Goal: Feedback & Contribution: Leave review/rating

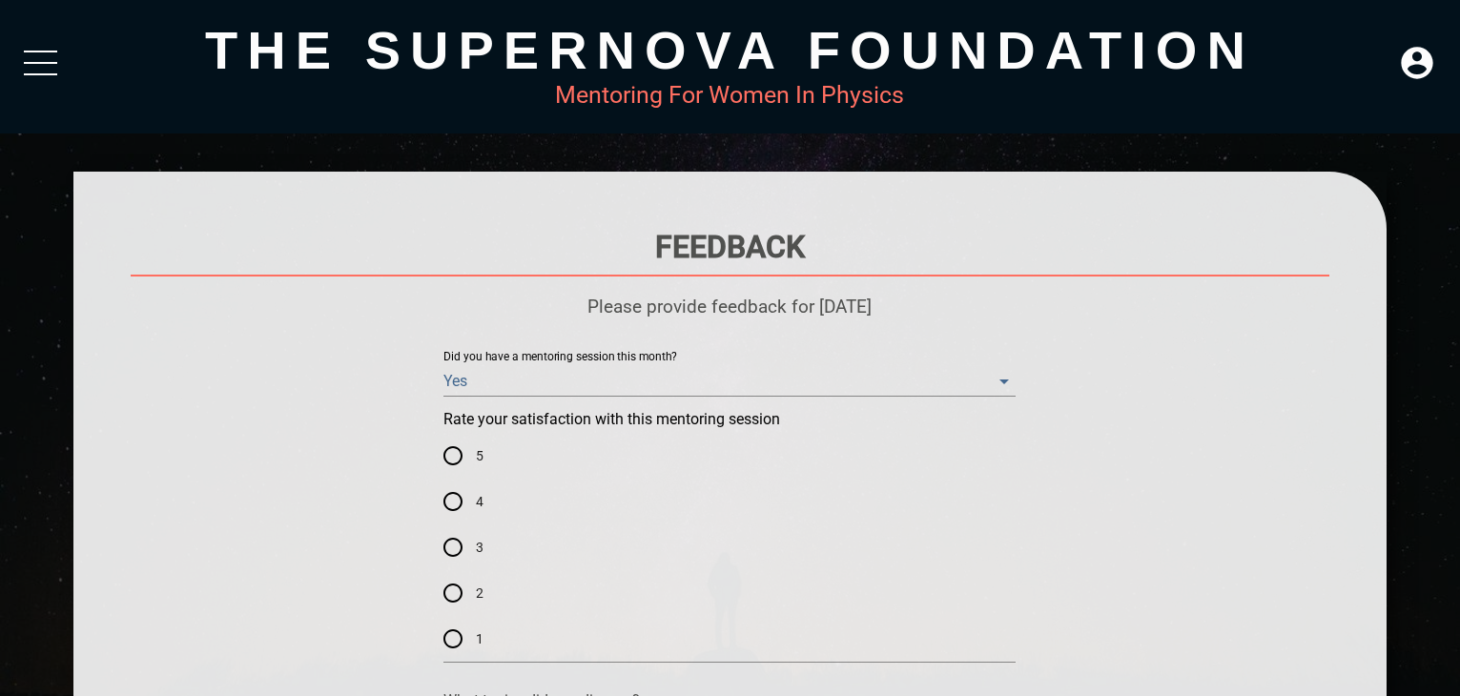
scroll to position [442, 0]
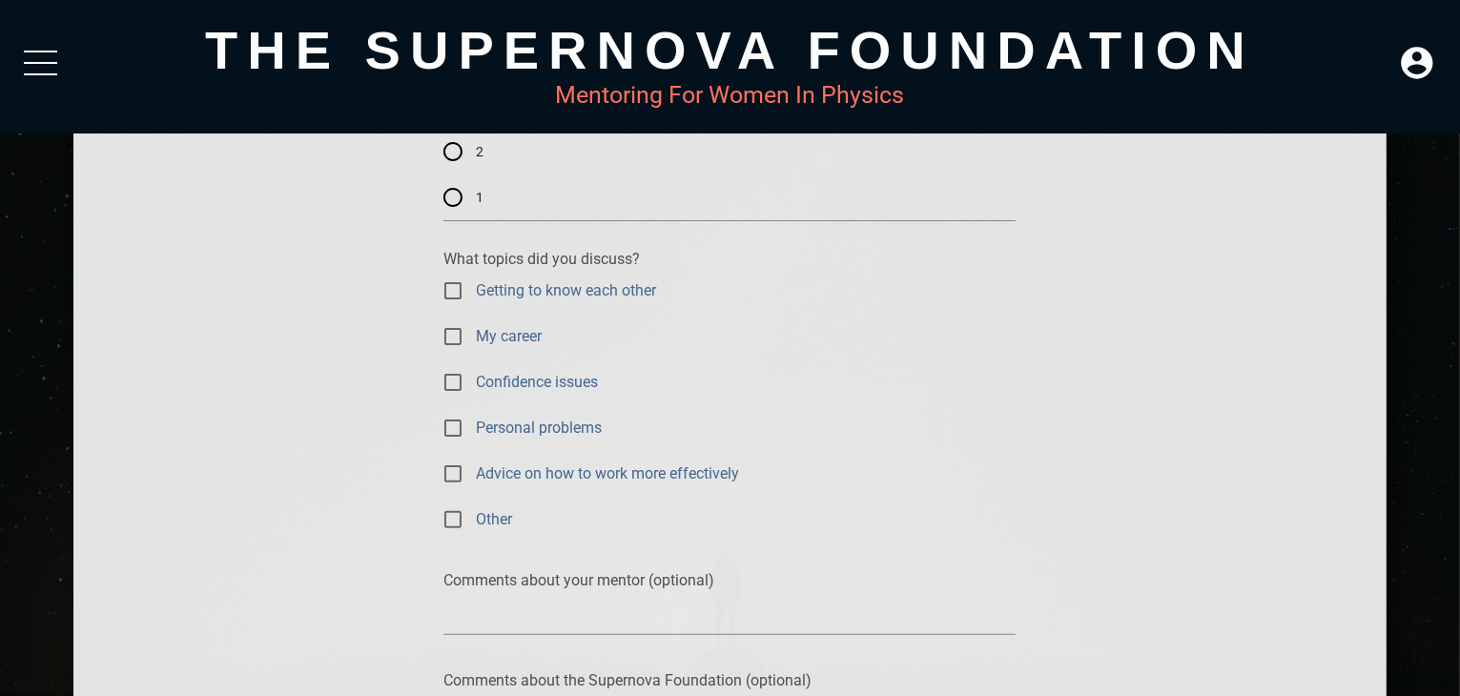
click at [527, 327] on span "My career" at bounding box center [509, 336] width 66 height 22
click at [476, 327] on input "My career" at bounding box center [453, 337] width 46 height 46
checkbox input "true"
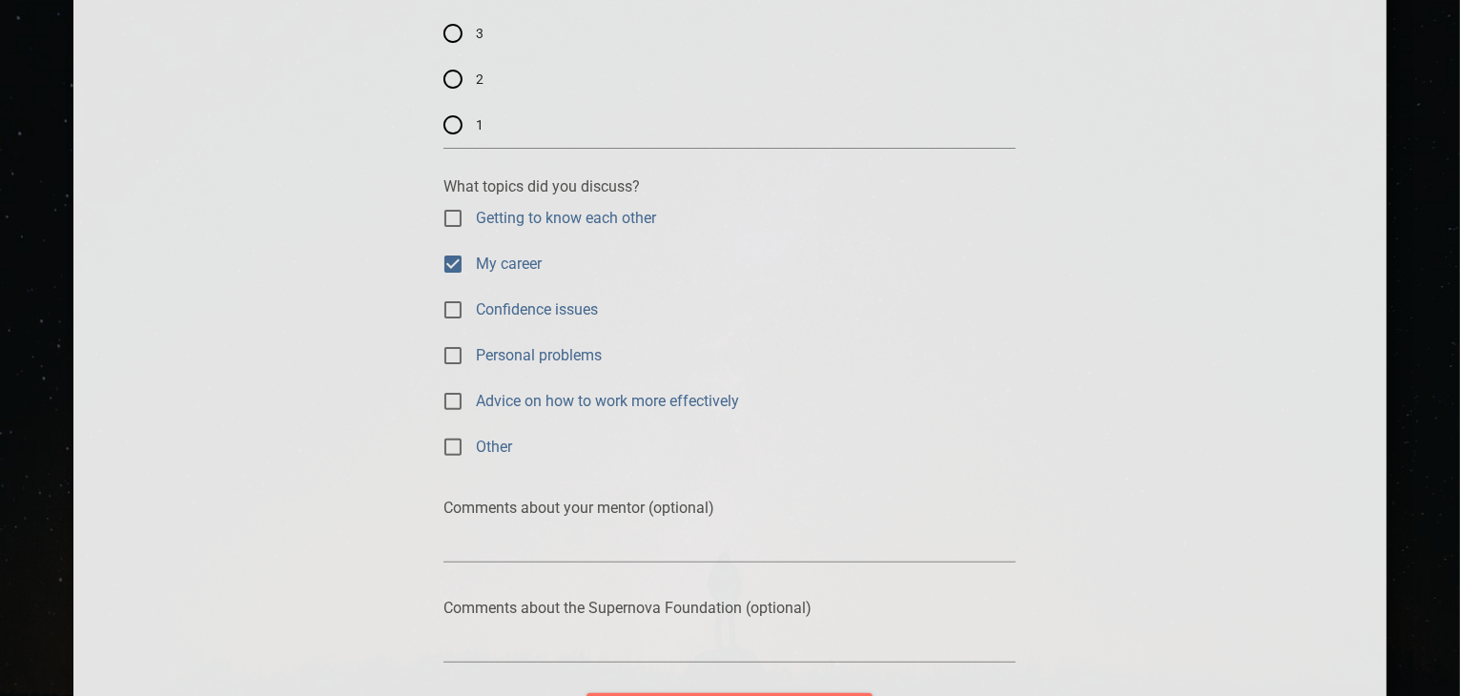
scroll to position [725, 0]
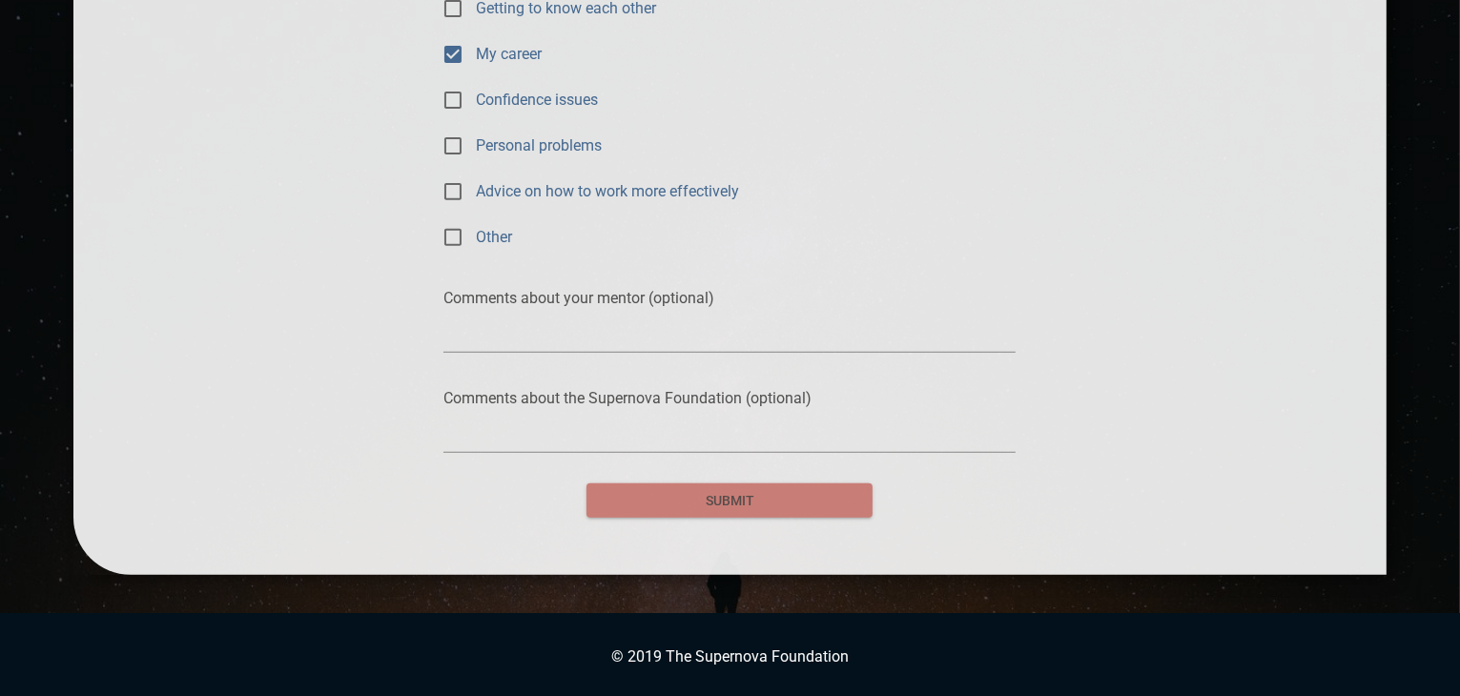
click at [740, 508] on span "submit" at bounding box center [730, 501] width 256 height 24
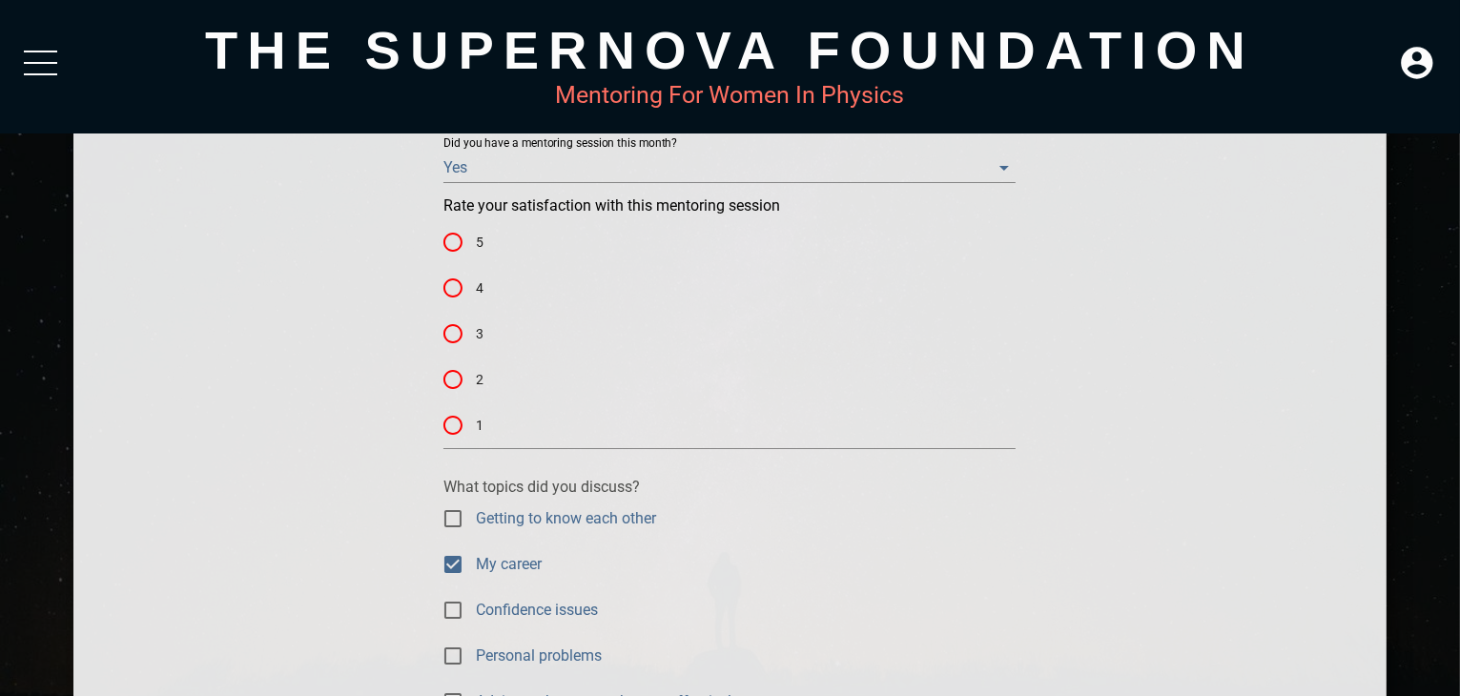
scroll to position [198, 0]
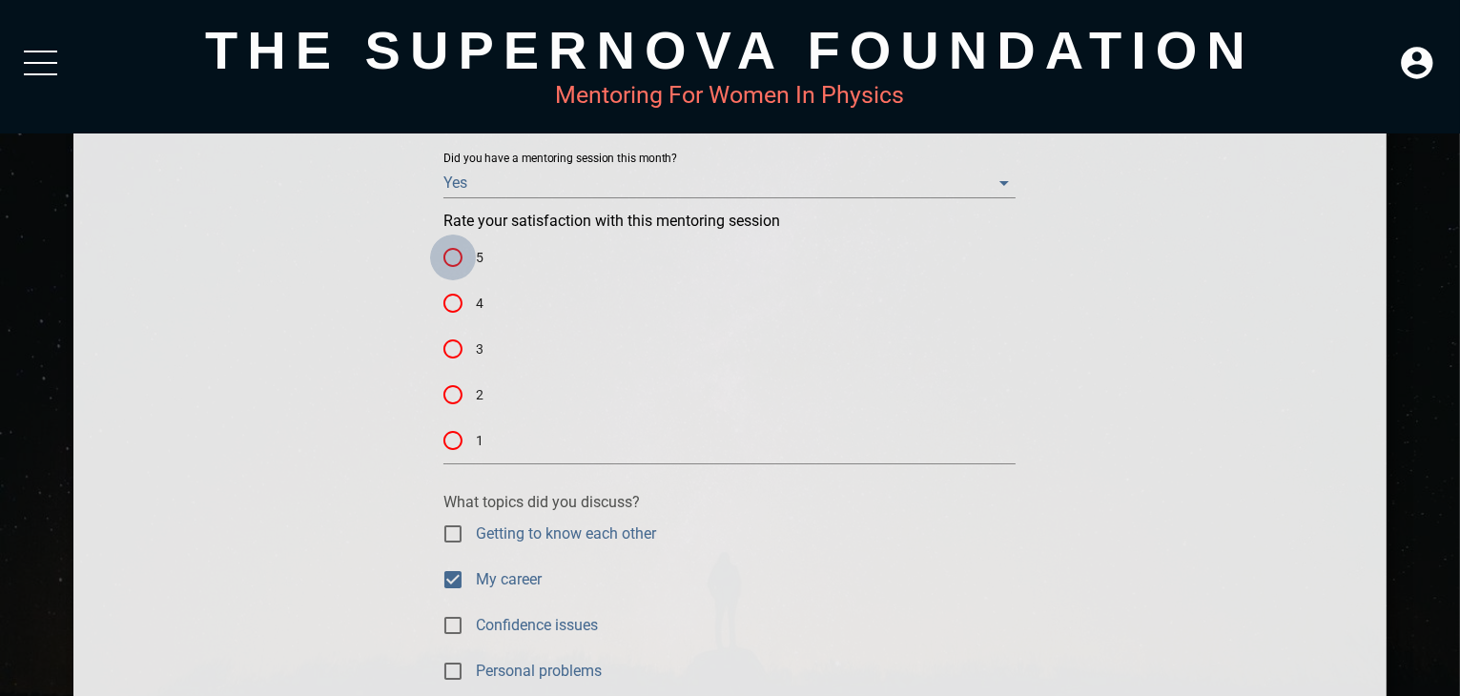
click at [451, 270] on input "5" at bounding box center [453, 258] width 46 height 46
radio input "true"
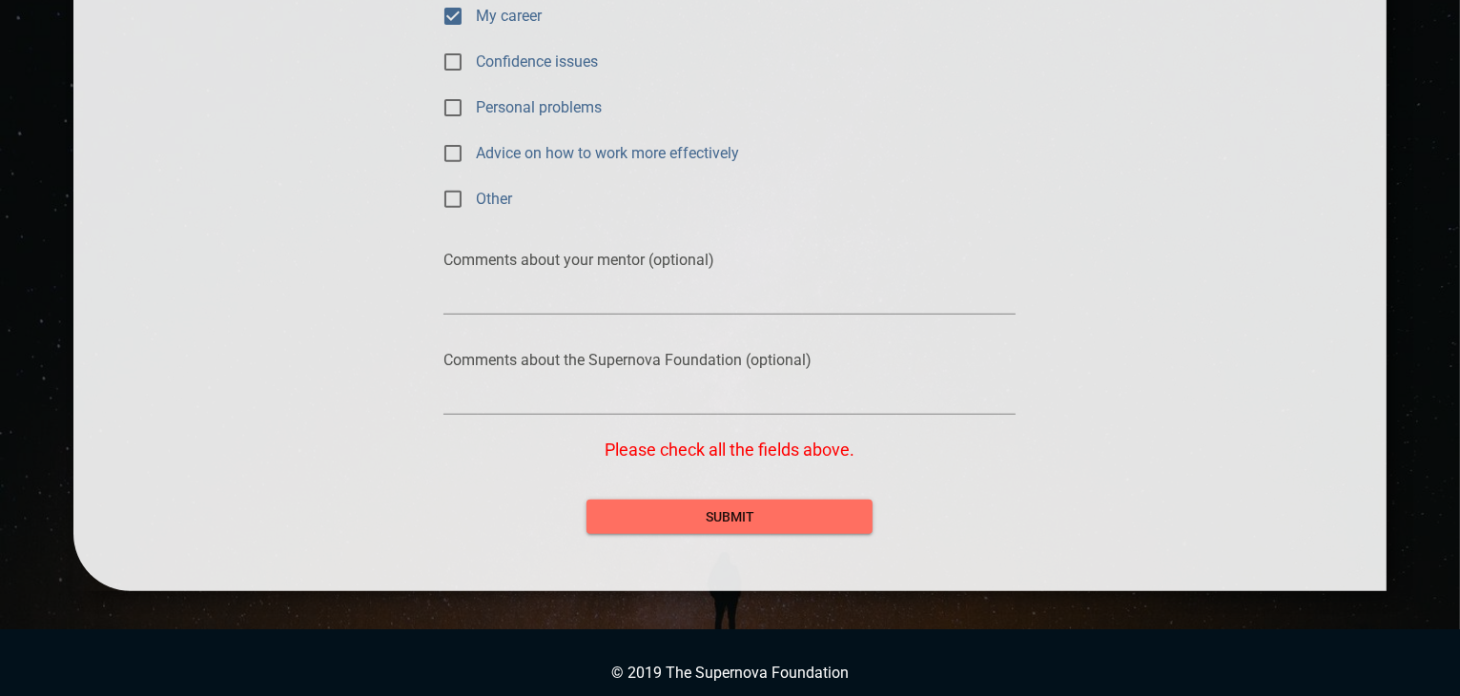
scroll to position [780, 0]
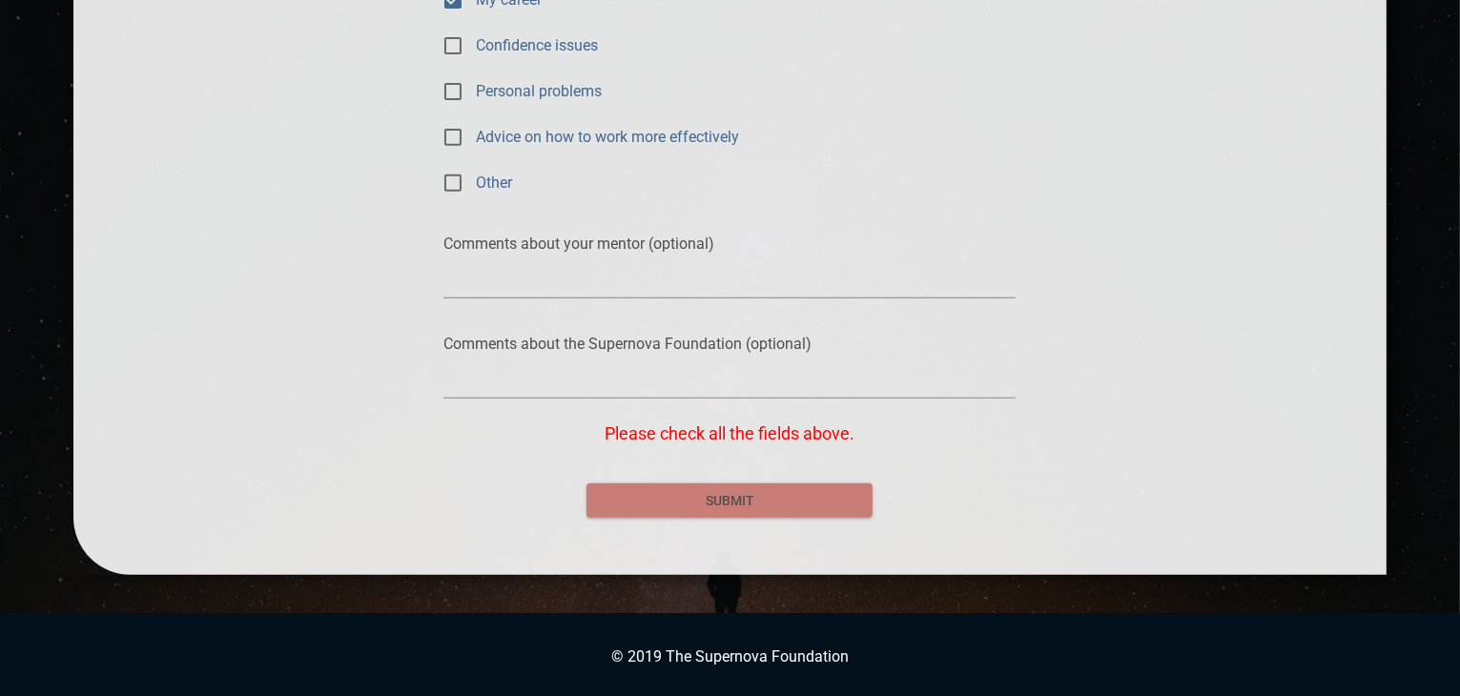
click at [813, 491] on span "submit" at bounding box center [730, 501] width 256 height 24
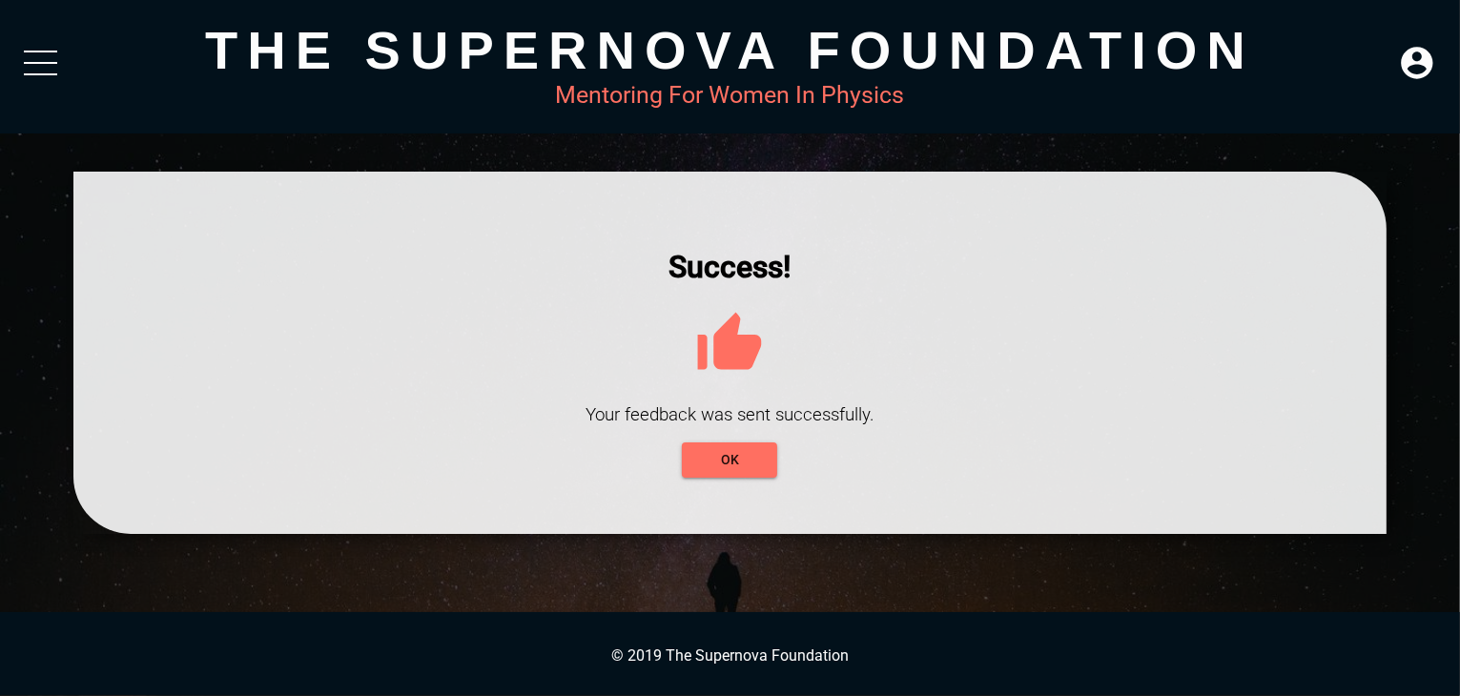
scroll to position [0, 0]
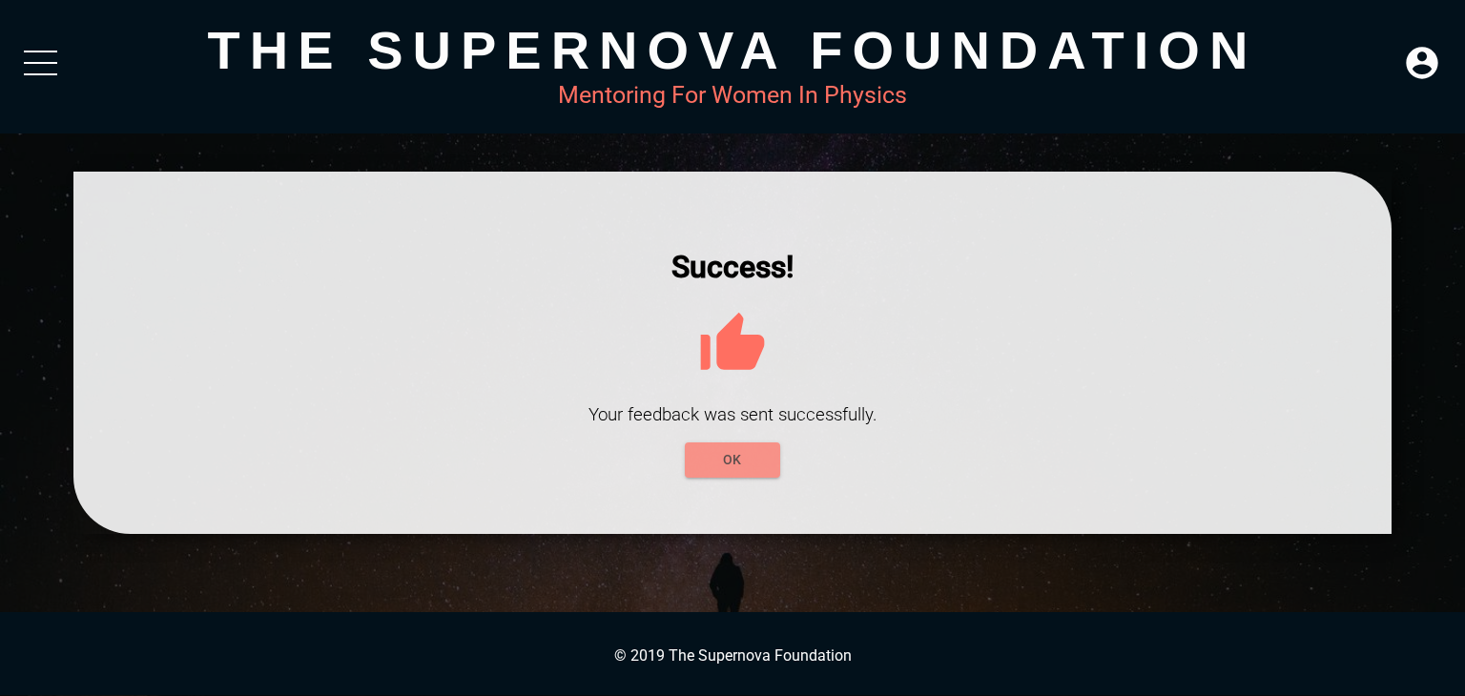
click at [759, 447] on div "Success! Your feedback was sent successfully. OK" at bounding box center [733, 363] width 1204 height 228
click at [759, 447] on button "OK" at bounding box center [732, 460] width 95 height 35
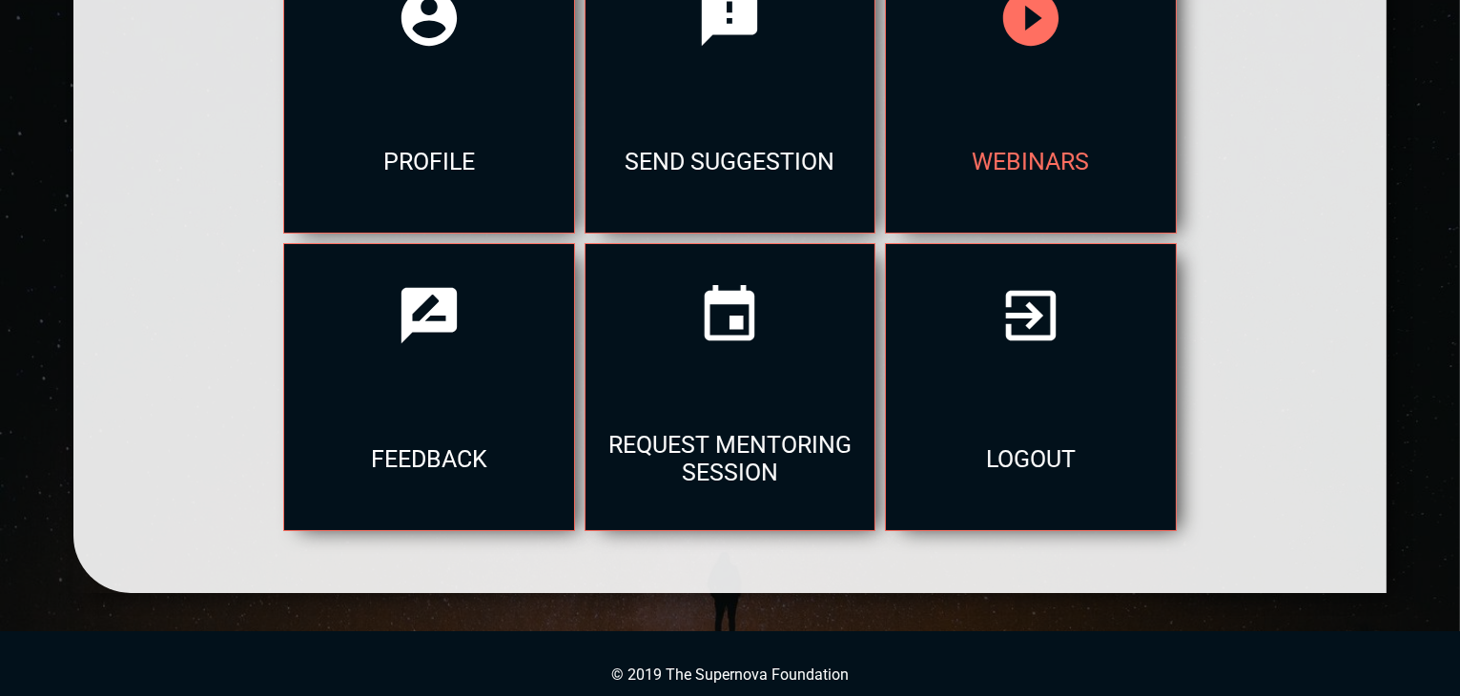
scroll to position [317, 0]
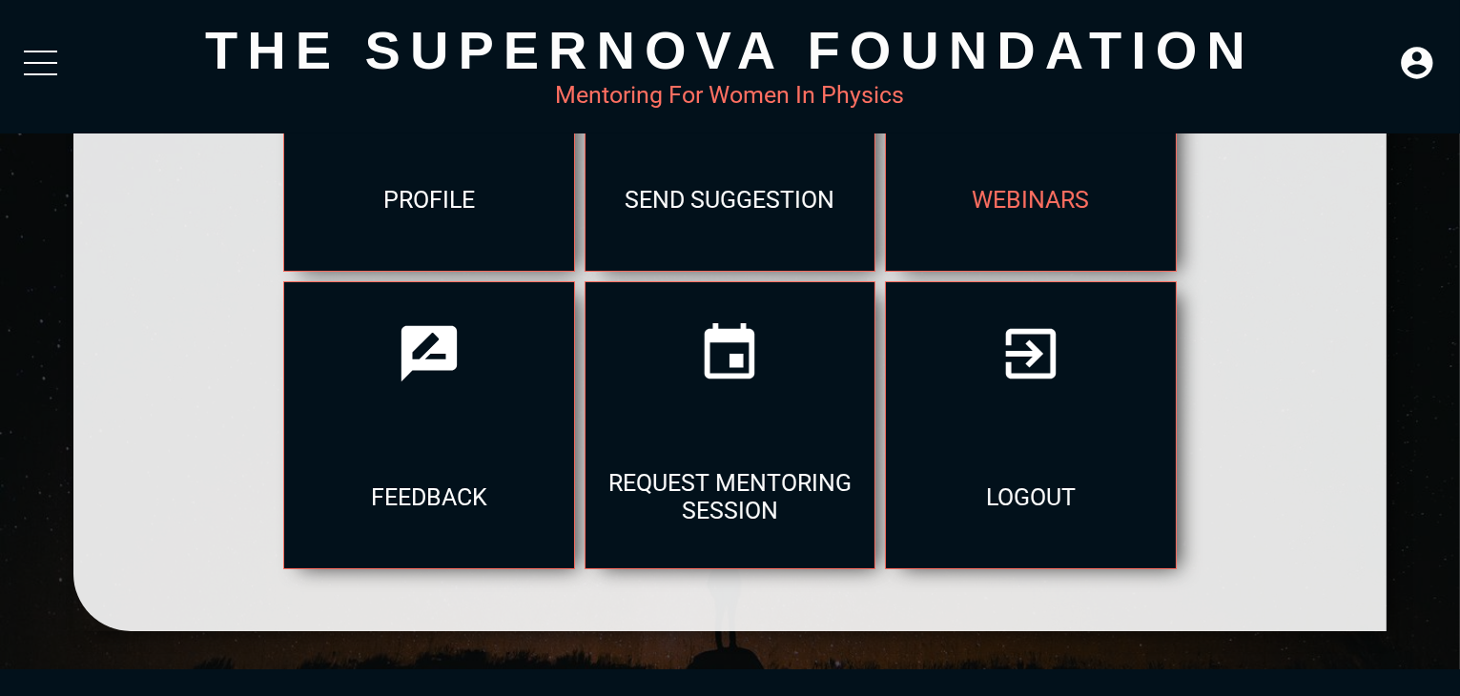
click at [1043, 161] on div "webinars" at bounding box center [1030, 199] width 289 height 143
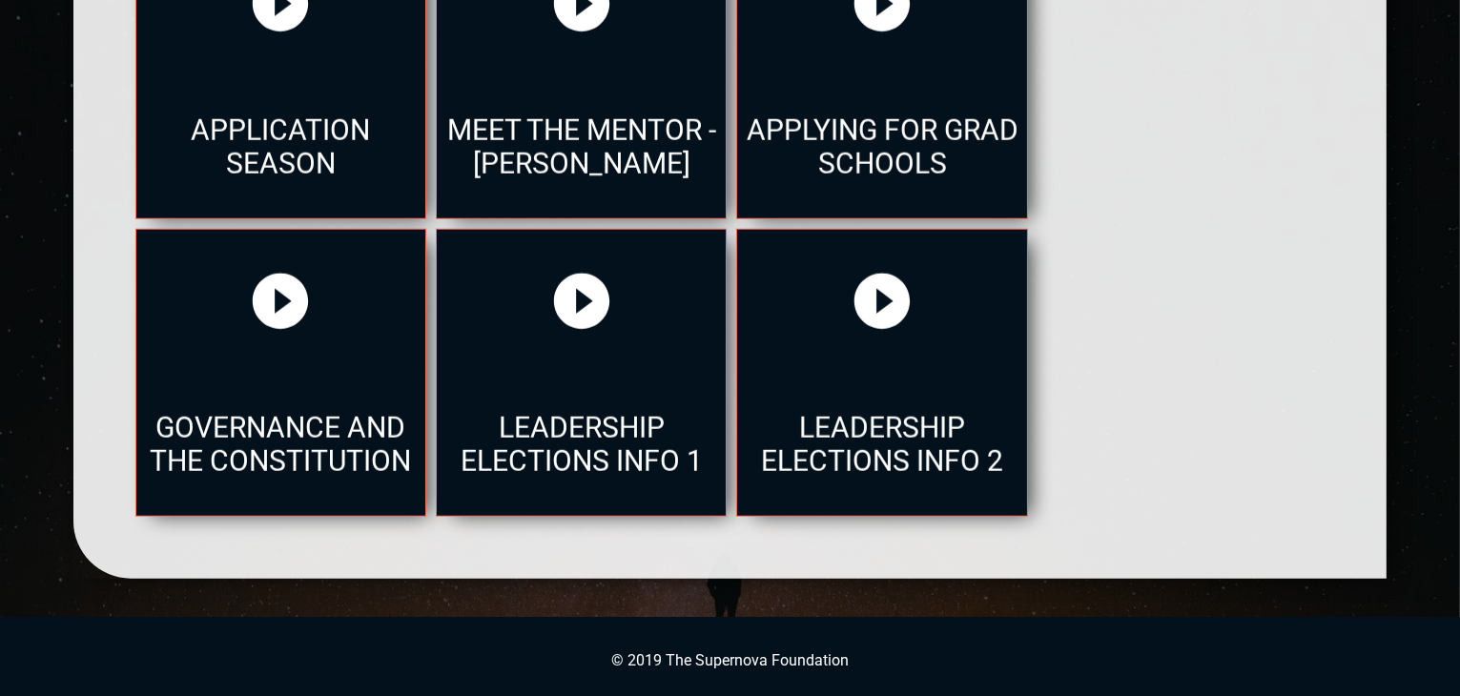
scroll to position [2156, 0]
